Goal: Task Accomplishment & Management: Complete application form

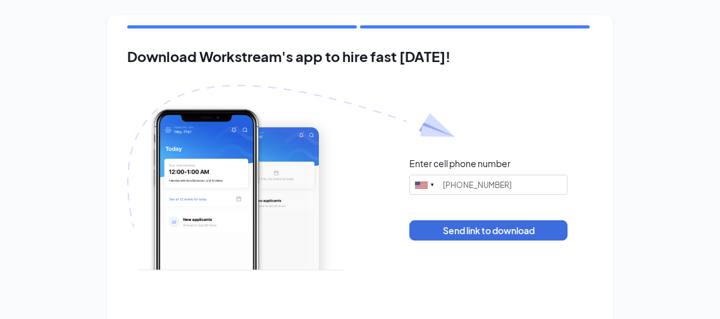
type input "[PHONE_NUMBER]"
click at [639, 187] on div "Download Workstream's app to hire fast [DATE]! Enter cell phone number [GEOGRAP…" at bounding box center [360, 192] width 720 height 384
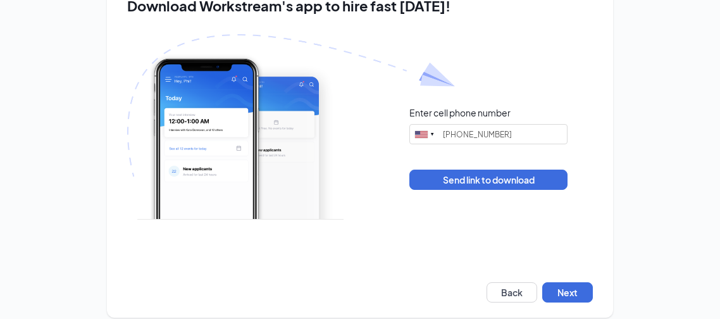
scroll to position [64, 0]
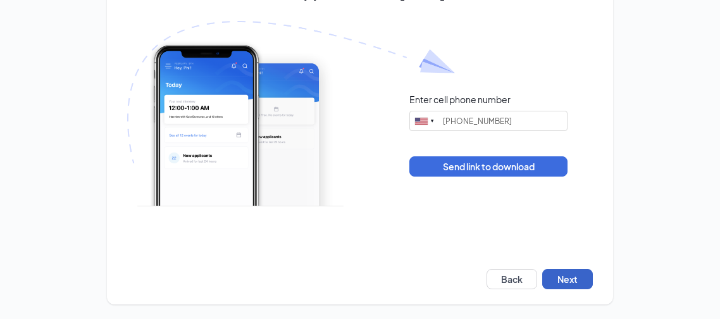
click at [560, 277] on button "Next" at bounding box center [568, 279] width 51 height 20
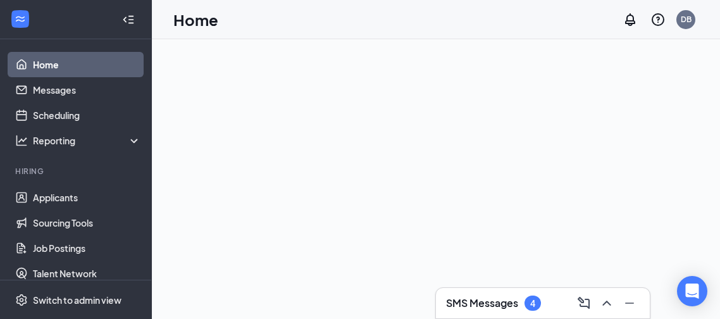
click at [560, 277] on div at bounding box center [436, 179] width 568 height 280
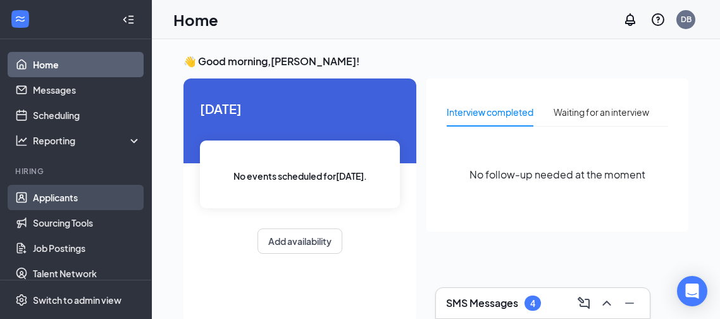
click at [42, 202] on link "Applicants" at bounding box center [87, 197] width 108 height 25
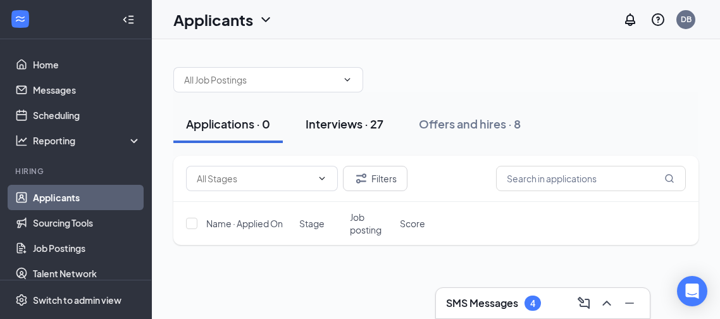
click at [349, 126] on div "Interviews · 27" at bounding box center [345, 124] width 78 height 16
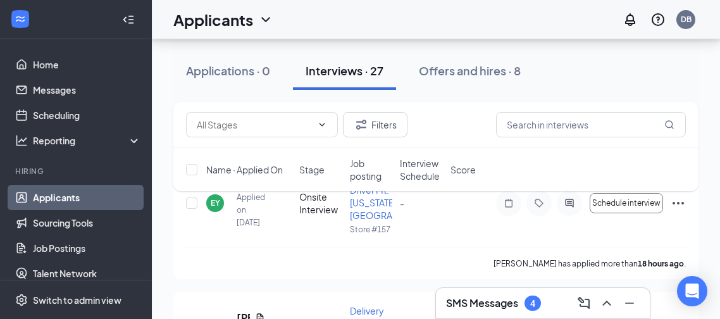
scroll to position [101, 0]
click at [681, 202] on div "Filters Name · Applied On Stage Job posting Interview Schedule Score" at bounding box center [435, 153] width 525 height 102
click at [676, 199] on div "Filters Name · Applied On Stage Job posting Interview Schedule Score" at bounding box center [435, 153] width 525 height 102
click at [675, 203] on div "Filters Name · Applied On Stage Job posting Interview Schedule Score" at bounding box center [435, 153] width 525 height 102
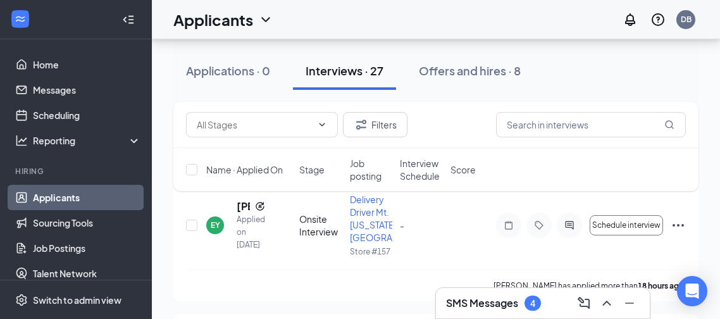
scroll to position [75, 0]
click at [673, 227] on icon "Ellipses" at bounding box center [678, 226] width 15 height 15
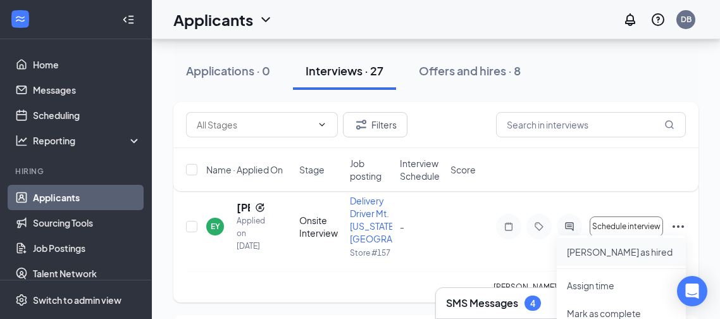
click at [611, 253] on p "[PERSON_NAME] as hired" at bounding box center [621, 252] width 109 height 13
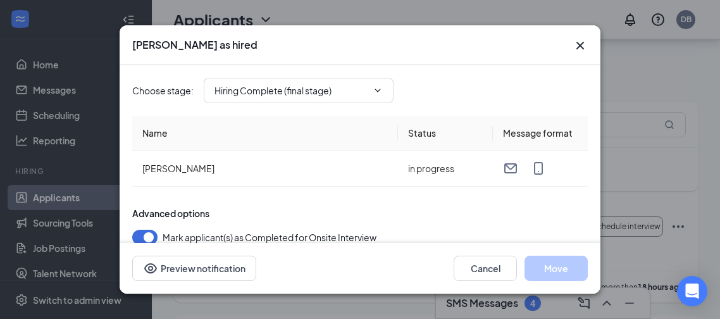
type input "Hiring Complete (final stage)"
click at [437, 220] on div "Advanced options Mark applicant(s) as Completed for Onsite Interview [PERSON_NA…" at bounding box center [360, 238] width 456 height 63
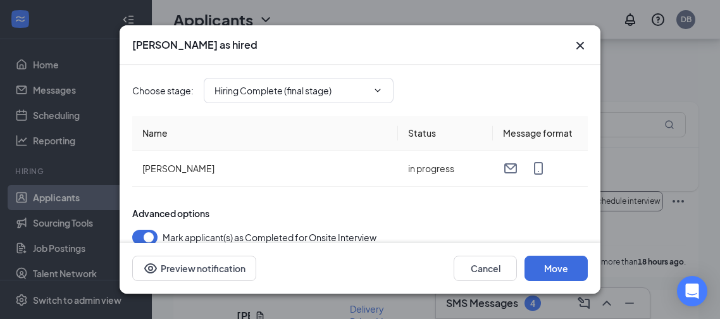
scroll to position [126, 0]
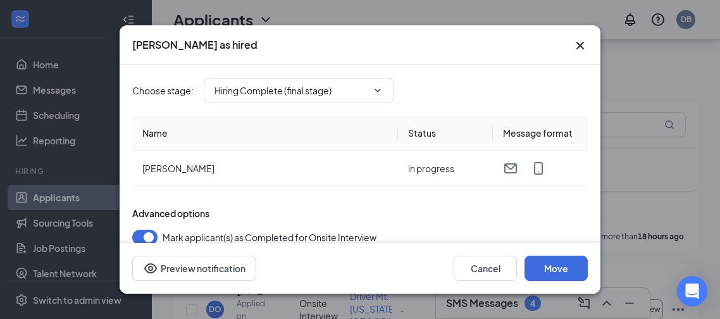
drag, startPoint x: 598, startPoint y: 202, endPoint x: 597, endPoint y: 222, distance: 20.3
click at [597, 222] on div "Choose stage : Hiring Complete (final stage) Name Status Message format [PERSON…" at bounding box center [360, 153] width 481 height 177
click at [552, 275] on button "Move" at bounding box center [556, 268] width 63 height 25
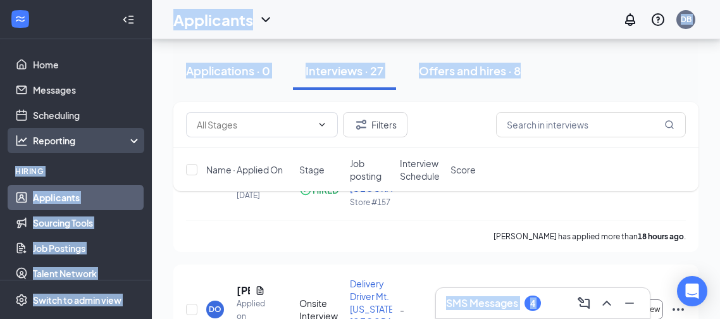
drag, startPoint x: 152, startPoint y: 128, endPoint x: 150, endPoint y: 144, distance: 16.6
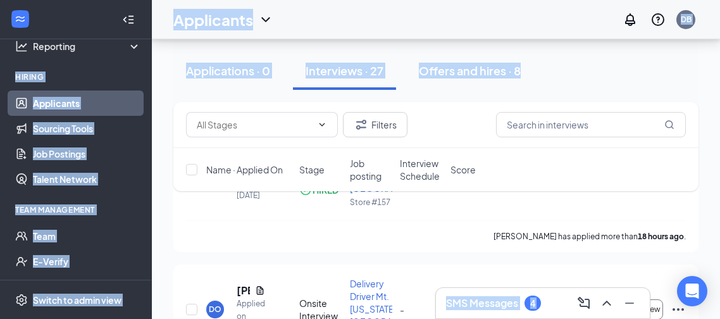
scroll to position [94, 0]
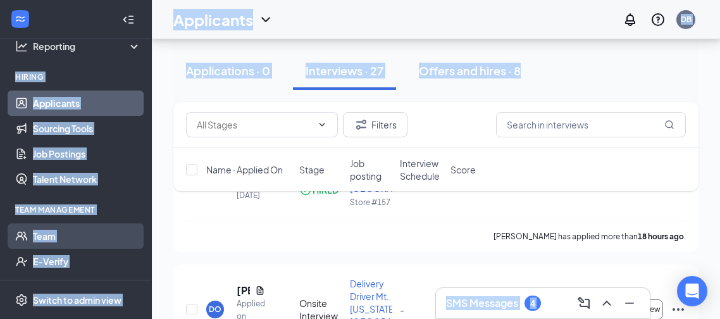
click at [37, 237] on link "Team" at bounding box center [87, 235] width 108 height 25
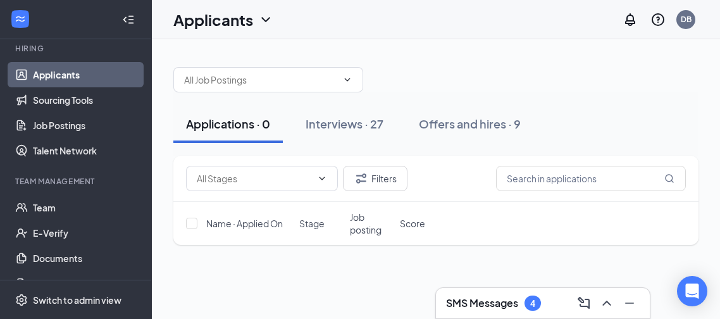
scroll to position [126, 0]
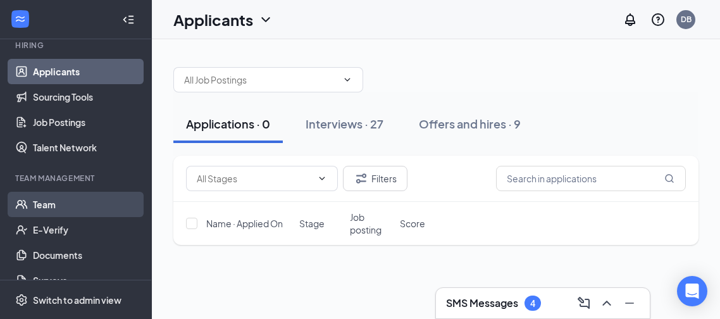
click at [62, 205] on link "Team" at bounding box center [87, 204] width 108 height 25
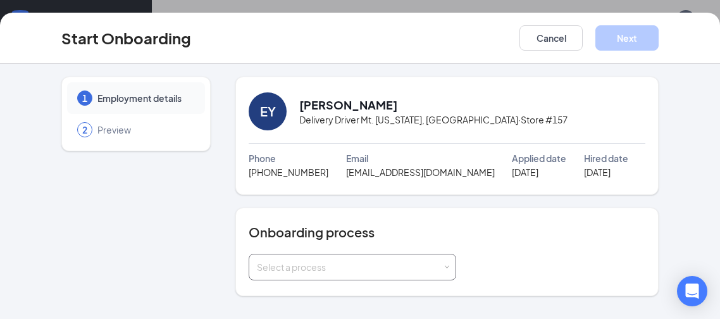
click at [444, 265] on span at bounding box center [447, 268] width 6 height 6
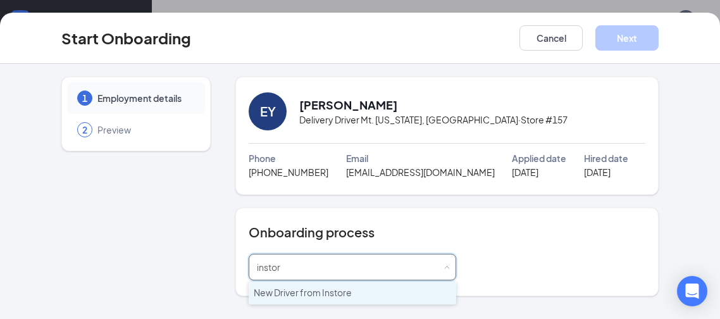
type input "instore"
click at [610, 254] on div "Select a process instore" at bounding box center [447, 267] width 397 height 27
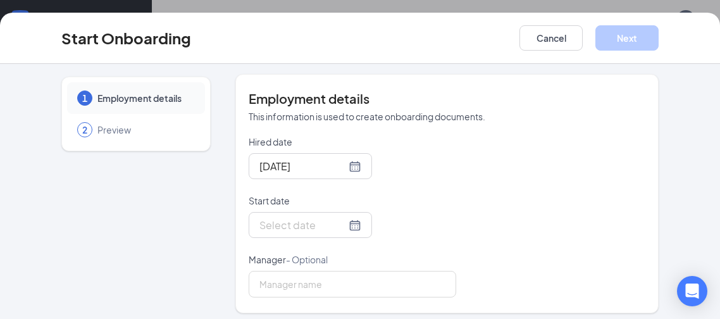
scroll to position [313, 0]
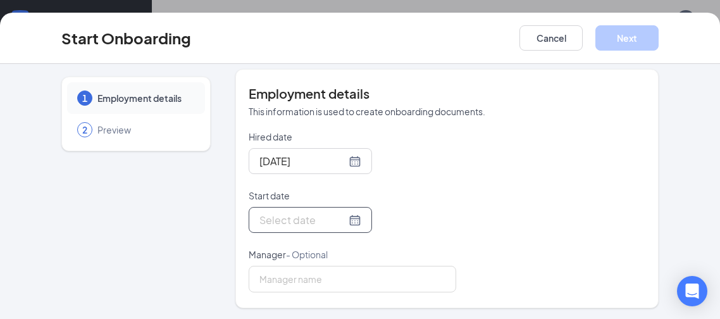
click at [355, 222] on div at bounding box center [311, 220] width 102 height 16
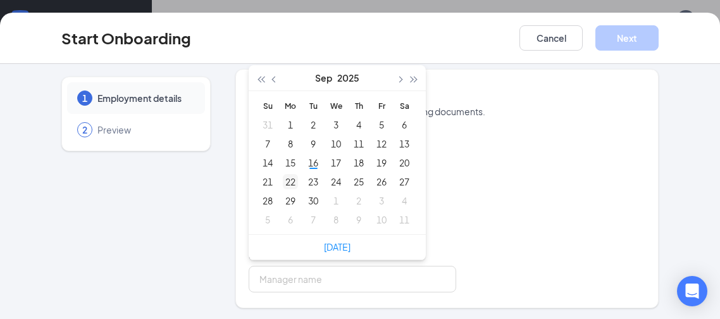
type input "Sep 22, 2025"
click at [291, 180] on div "22" at bounding box center [290, 181] width 15 height 15
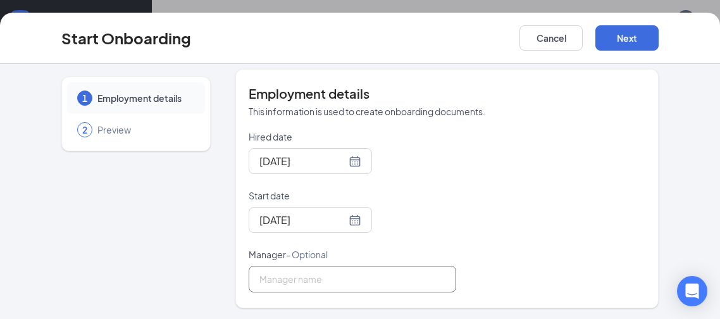
click at [328, 275] on input "Manager - Optional" at bounding box center [353, 279] width 208 height 27
type input "destiny barker"
click at [638, 43] on button "Next" at bounding box center [627, 37] width 63 height 25
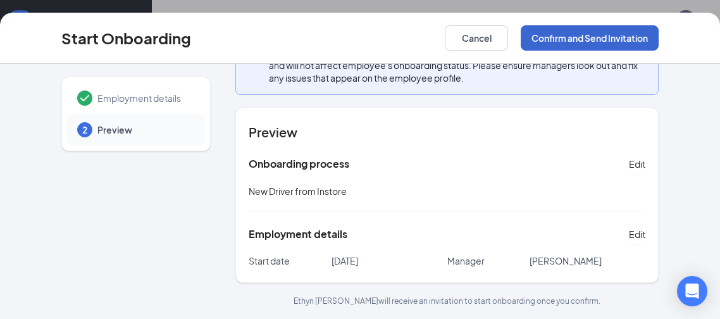
scroll to position [172, 0]
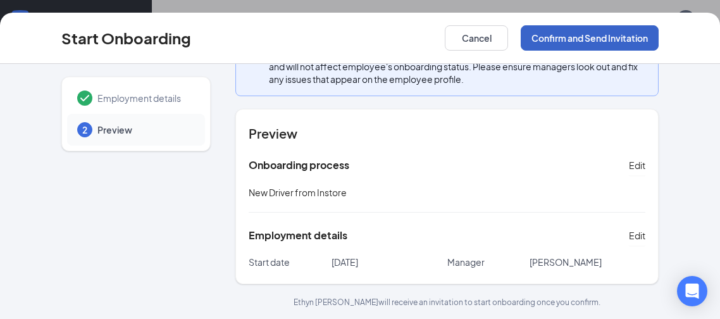
click at [638, 43] on button "Confirm and Send Invitation" at bounding box center [590, 37] width 138 height 25
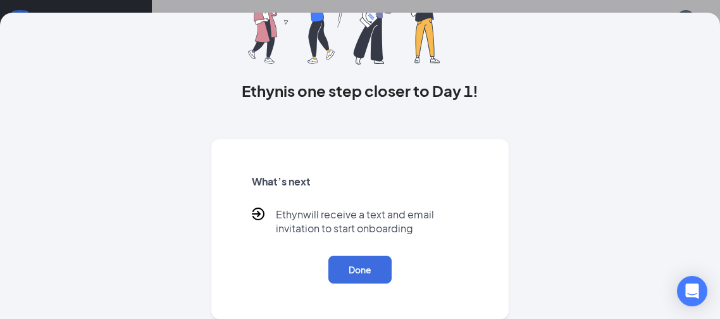
scroll to position [0, 0]
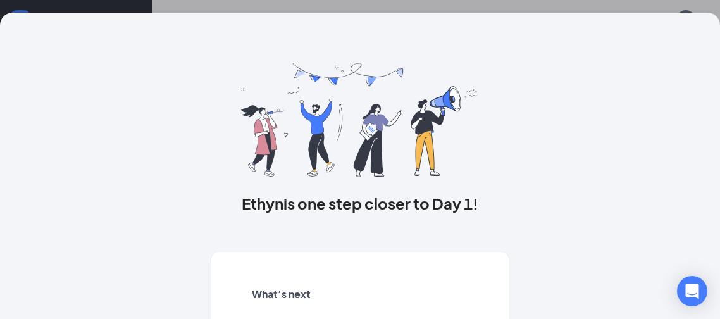
click at [617, 3] on div "Ethyn is one step closer to Day 1! What’s next Ethyn will receive a text and em…" at bounding box center [360, 159] width 720 height 319
click at [27, 3] on div "Ethyn is one step closer to Day 1! What’s next Ethyn will receive a text and em…" at bounding box center [360, 159] width 720 height 319
click at [151, 111] on div "Ethyn is one step closer to Day 1! What’s next Ethyn will receive a text and em…" at bounding box center [360, 222] width 648 height 419
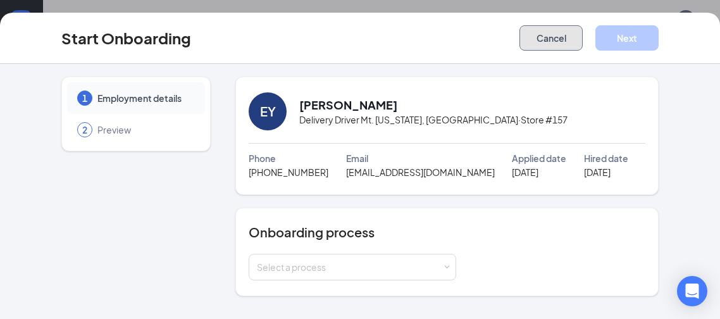
click at [549, 39] on button "Cancel" at bounding box center [551, 37] width 63 height 25
